Goal: Information Seeking & Learning: Find specific fact

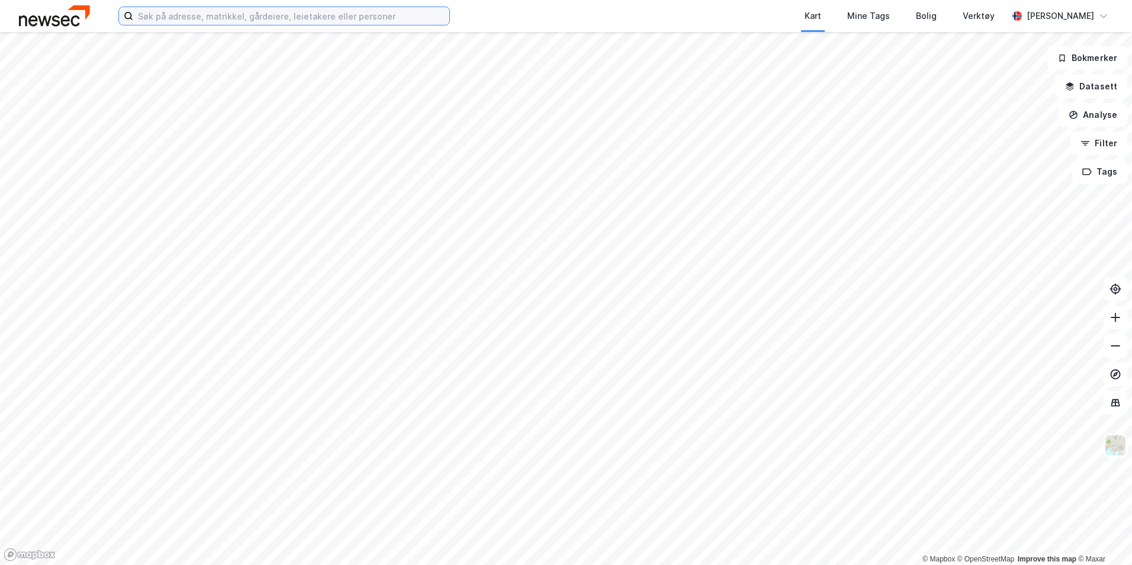
click at [275, 15] on input at bounding box center [291, 16] width 316 height 18
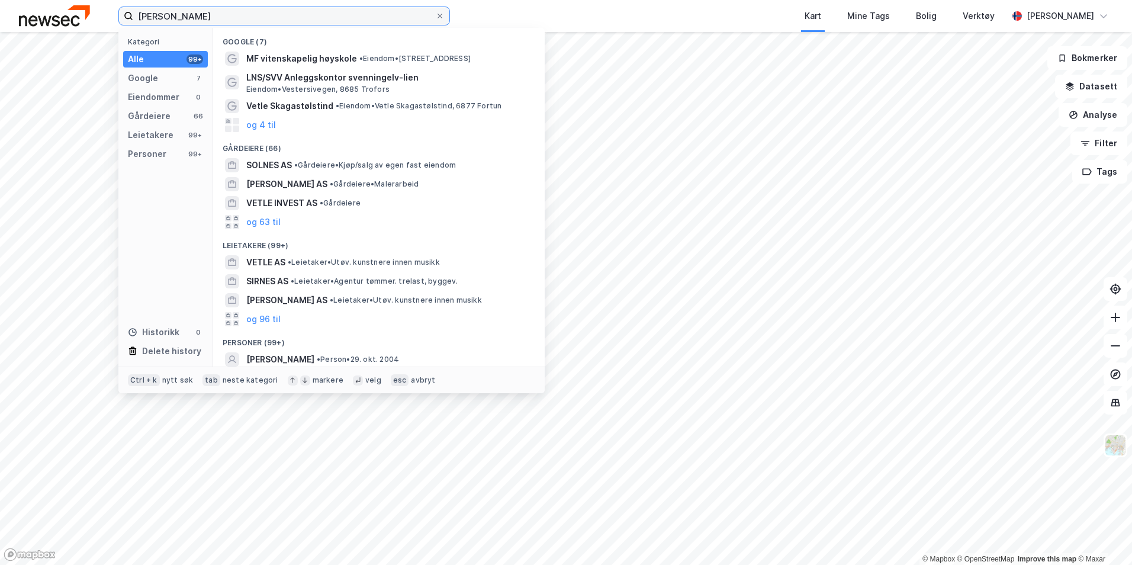
scroll to position [59, 0]
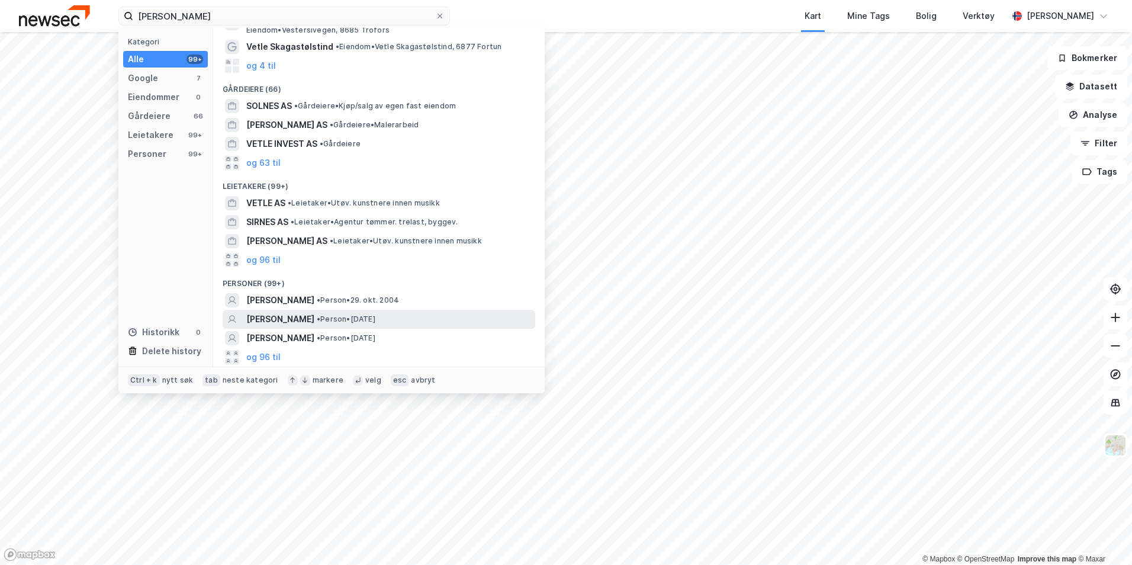
click at [340, 321] on span "• Person • [DATE]" at bounding box center [346, 318] width 59 height 9
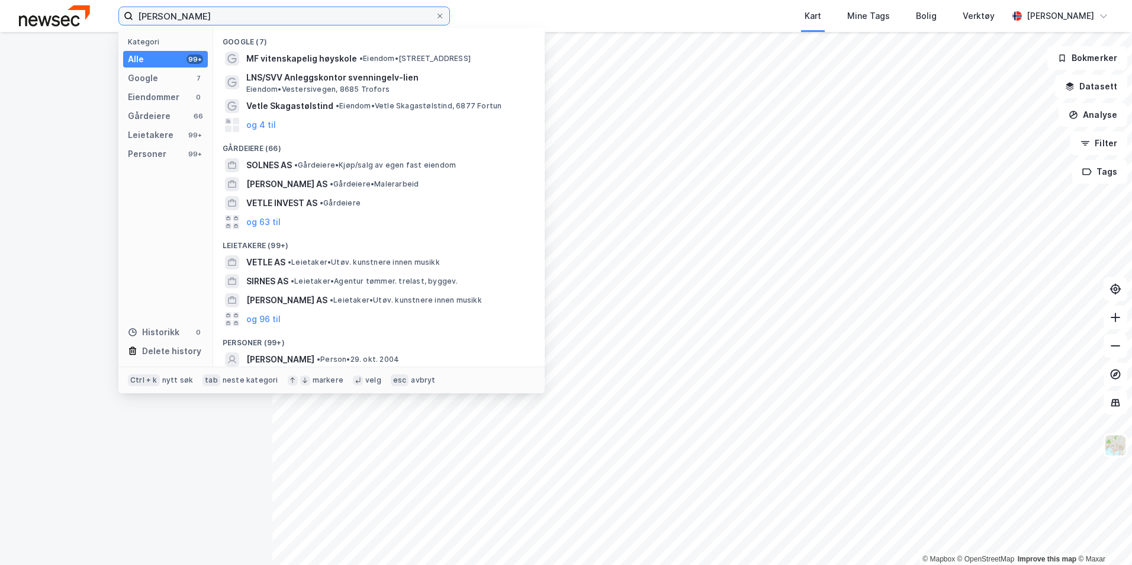
drag, startPoint x: 192, startPoint y: 20, endPoint x: 170, endPoint y: 21, distance: 22.0
click at [170, 21] on input "[PERSON_NAME]" at bounding box center [284, 16] width 302 height 18
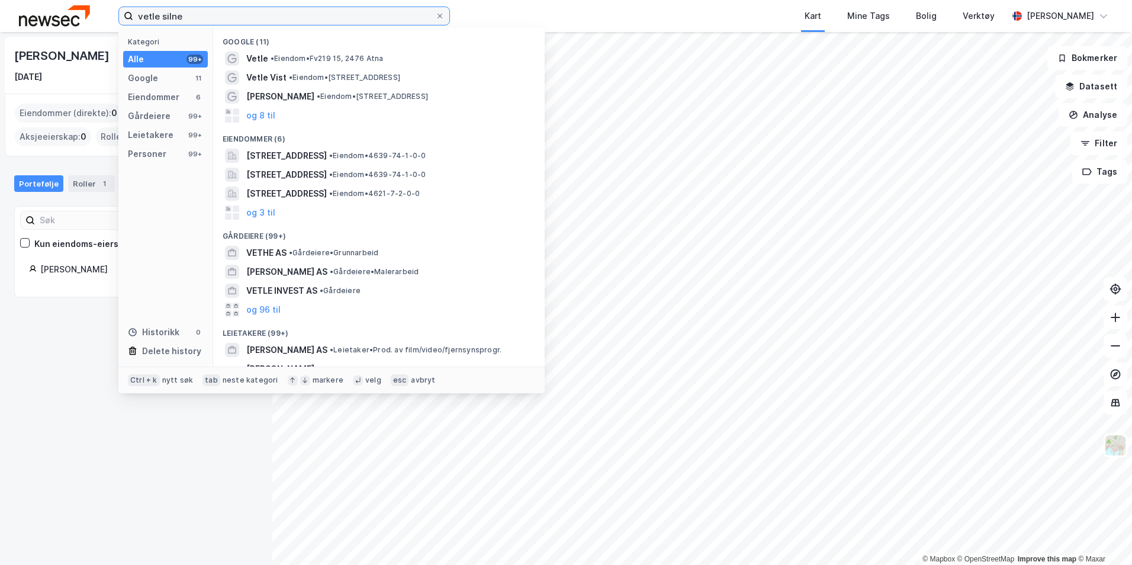
type input "[PERSON_NAME]"
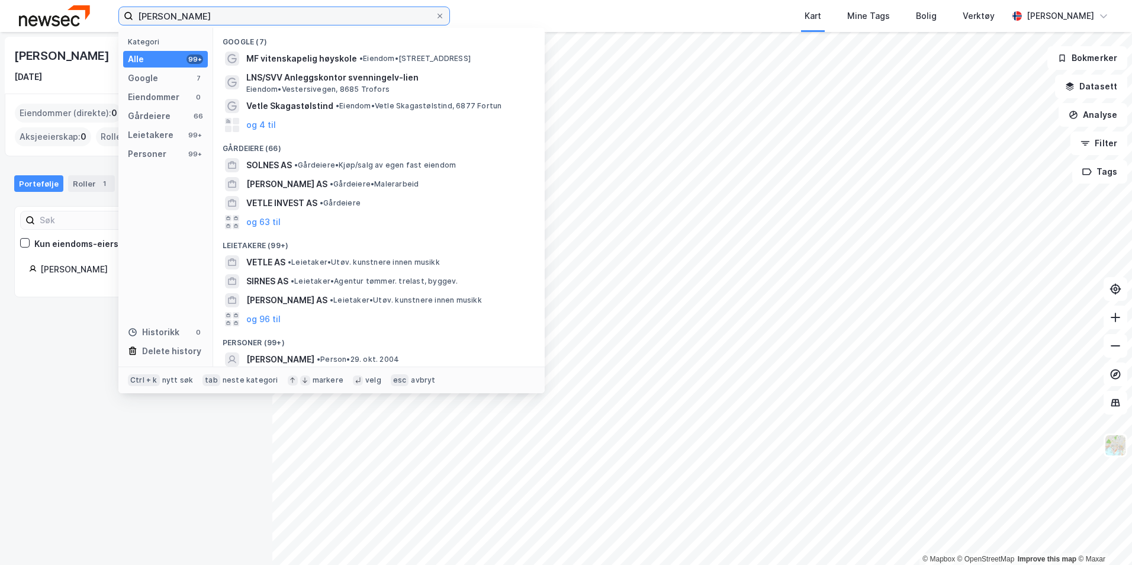
scroll to position [59, 0]
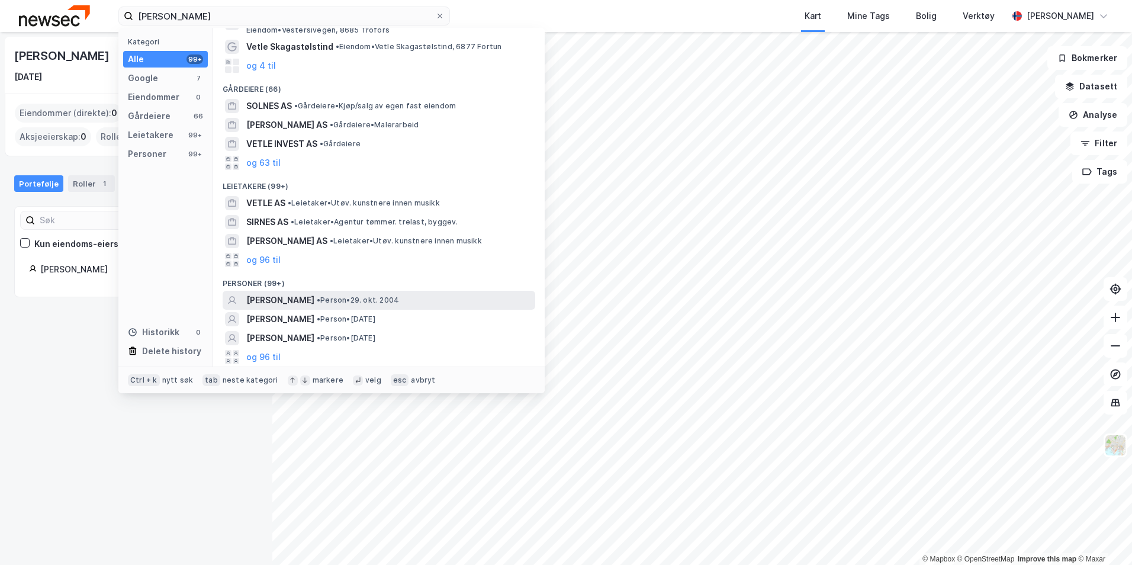
click at [401, 299] on div "[PERSON_NAME] • Person • [DATE]" at bounding box center [389, 300] width 286 height 14
